Goal: Task Accomplishment & Management: Use online tool/utility

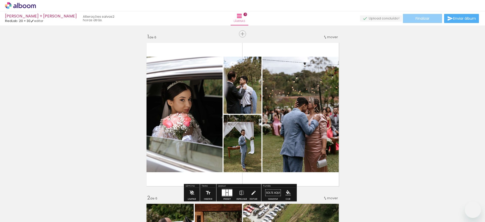
drag, startPoint x: 0, startPoint y: 0, endPoint x: 415, endPoint y: 18, distance: 415.8
click at [415, 18] on span "Finalizar" at bounding box center [422, 19] width 14 height 4
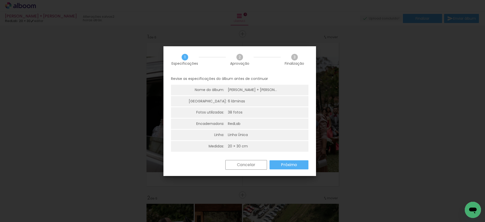
scroll to position [0, 689]
click at [0, 0] on slot "Próximo" at bounding box center [0, 0] width 0 height 0
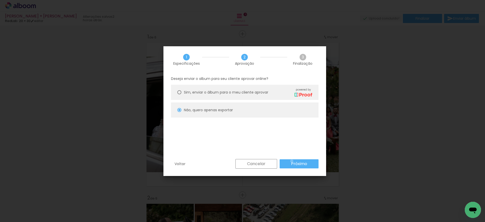
click at [0, 0] on slot "Próximo" at bounding box center [0, 0] width 0 height 0
type input "Alta, 300 DPI"
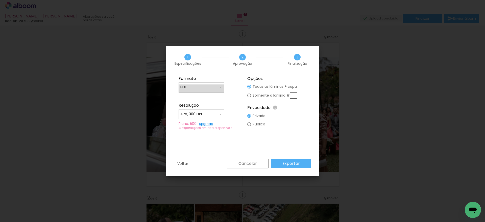
click at [202, 87] on input "PDF" at bounding box center [199, 87] width 38 height 5
click at [202, 87] on paper-item "JPG" at bounding box center [201, 86] width 45 height 10
type input "JPG"
click at [292, 165] on div "Voltar Cancelar Exportar" at bounding box center [242, 167] width 153 height 17
click at [0, 0] on slot "Exportar" at bounding box center [0, 0] width 0 height 0
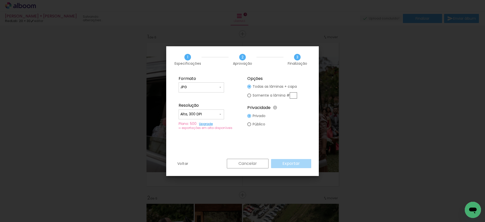
click at [292, 165] on div "Cancelar Exportar" at bounding box center [267, 164] width 87 height 10
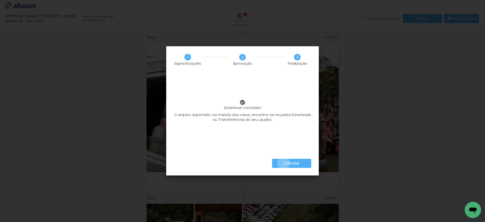
click at [0, 0] on slot "Concluir" at bounding box center [0, 0] width 0 height 0
